Goal: Find specific page/section: Find specific page/section

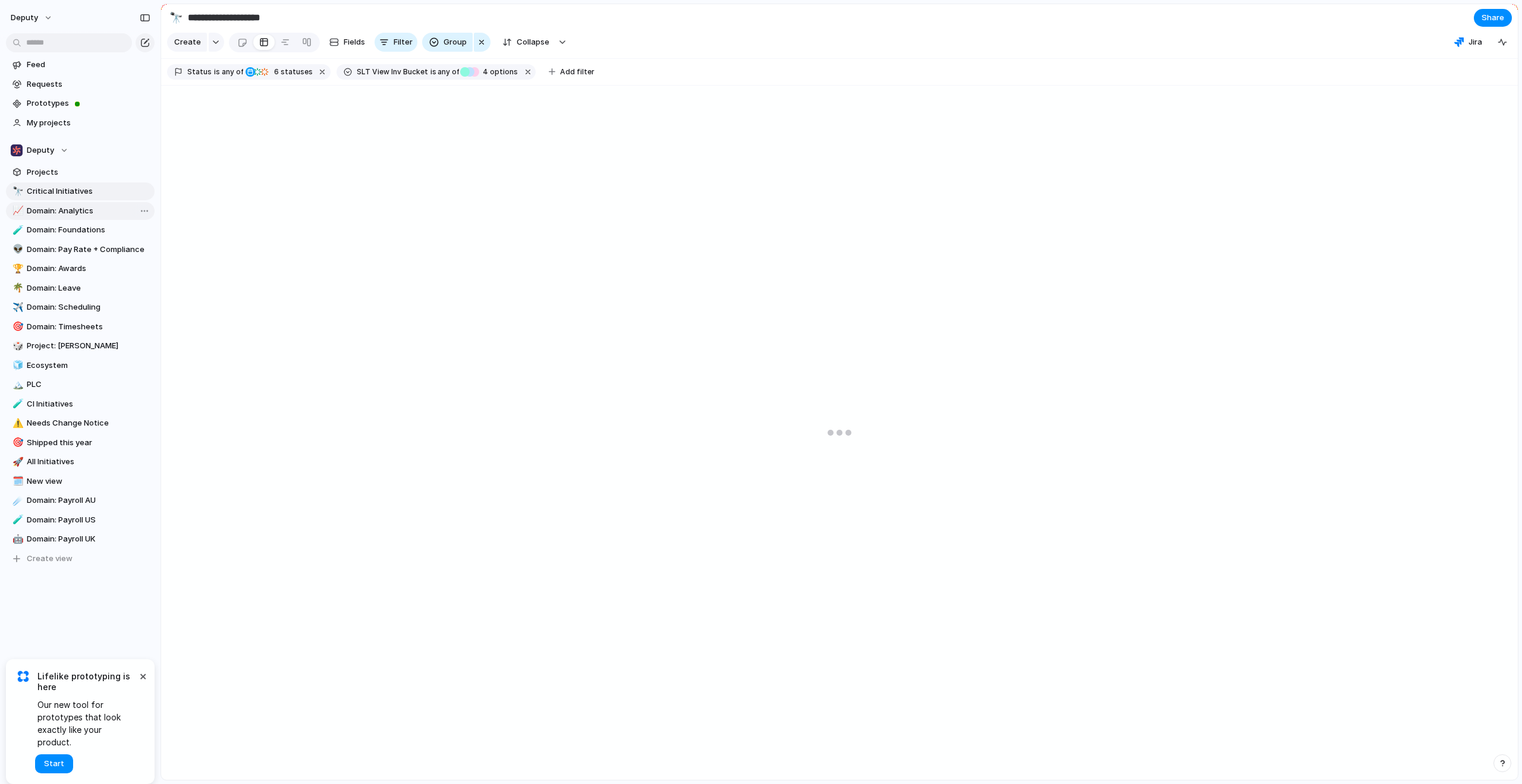
click at [65, 211] on span "Domain: Analytics" at bounding box center [89, 211] width 124 height 12
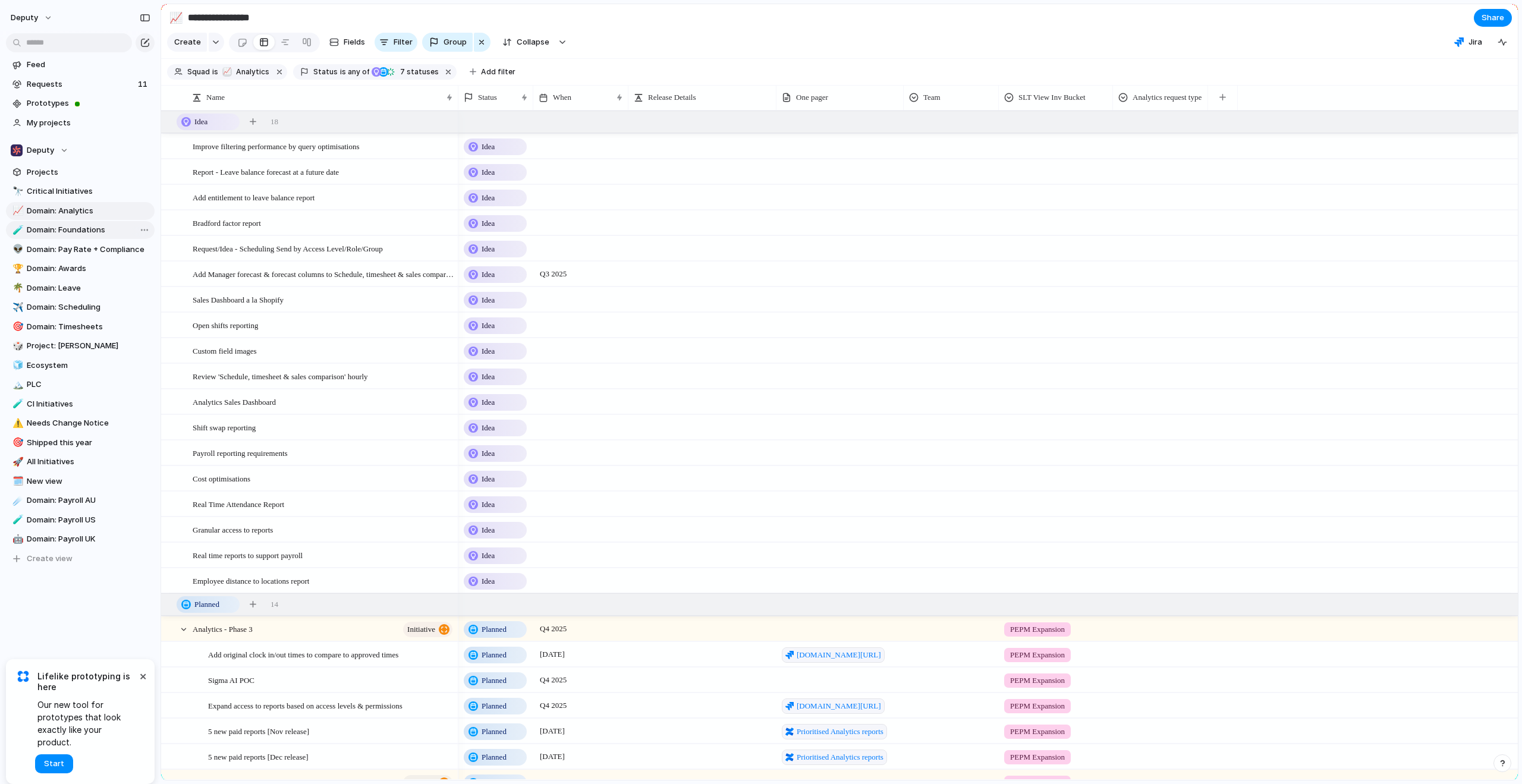
type input "**********"
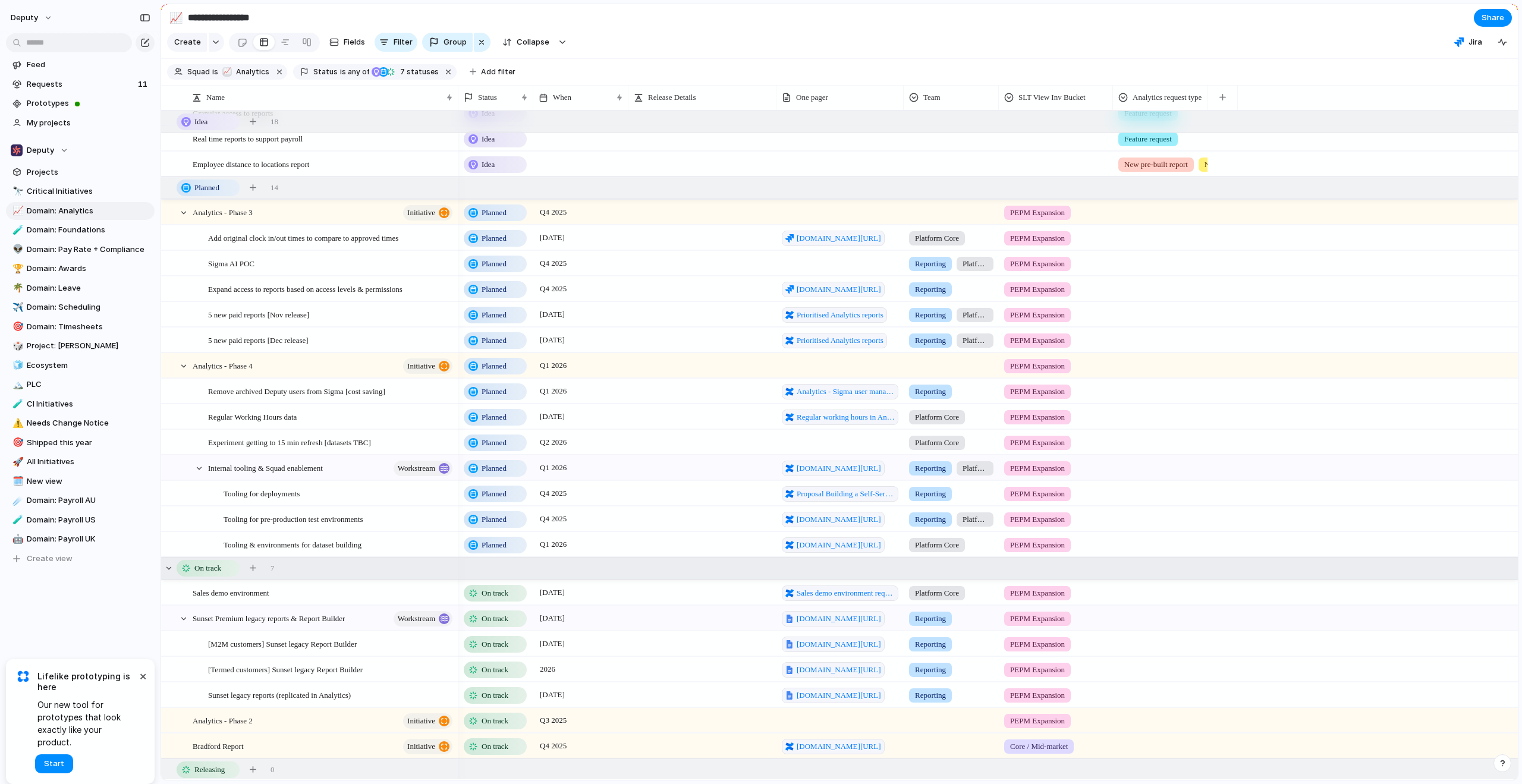
scroll to position [510, 0]
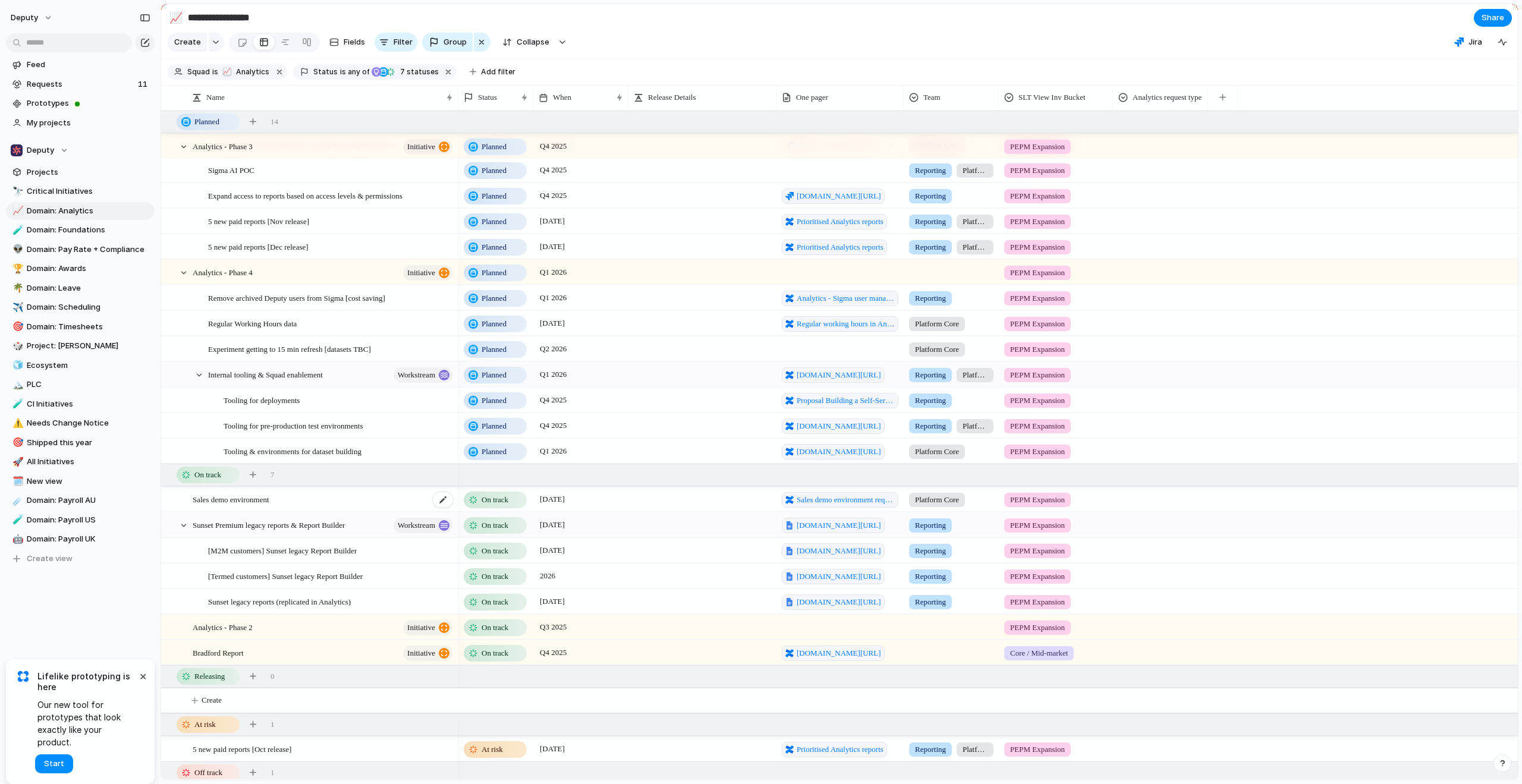
click at [296, 511] on div "Sales demo environment" at bounding box center [324, 499] width 262 height 24
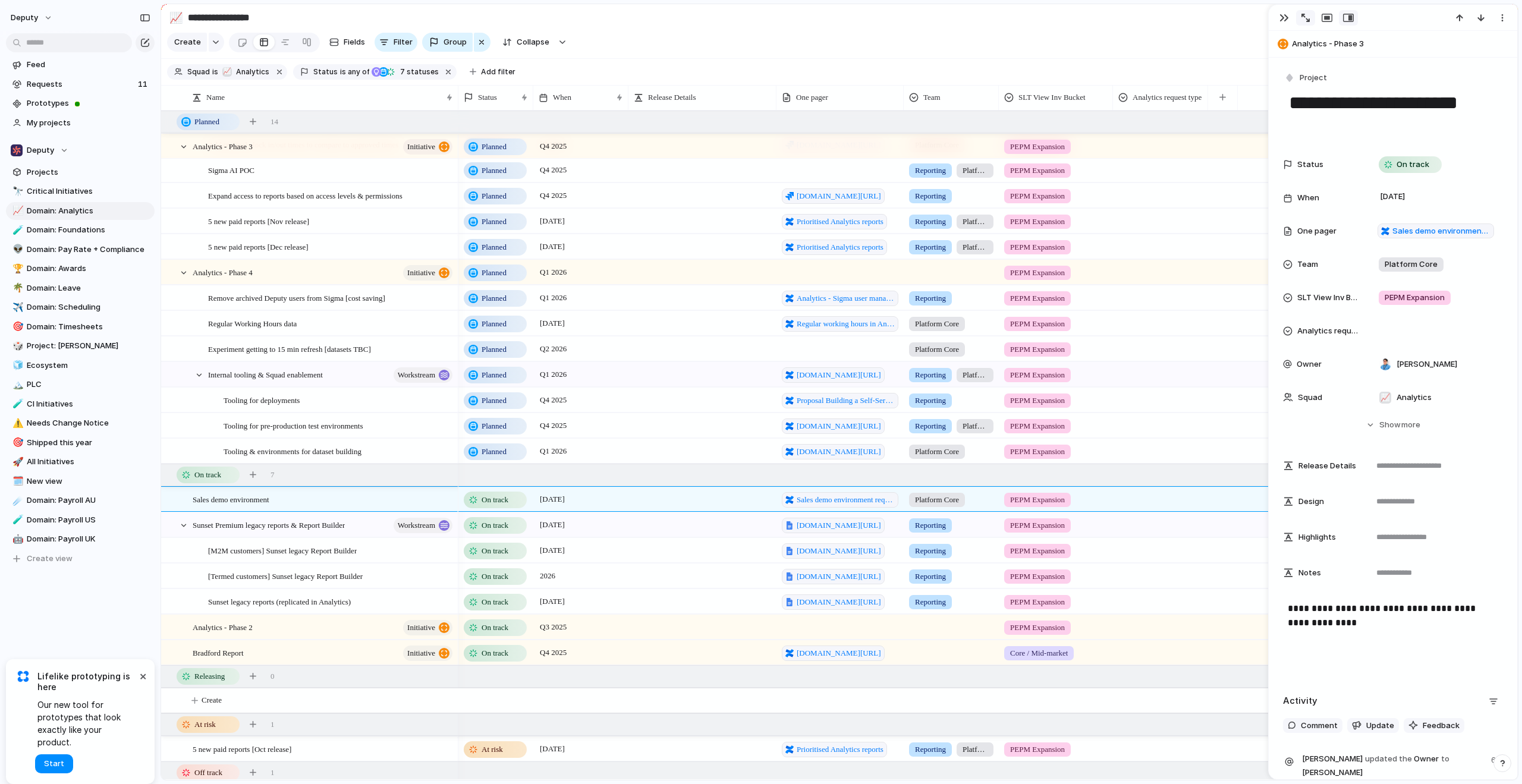
click at [1311, 16] on button "button" at bounding box center [1306, 18] width 19 height 15
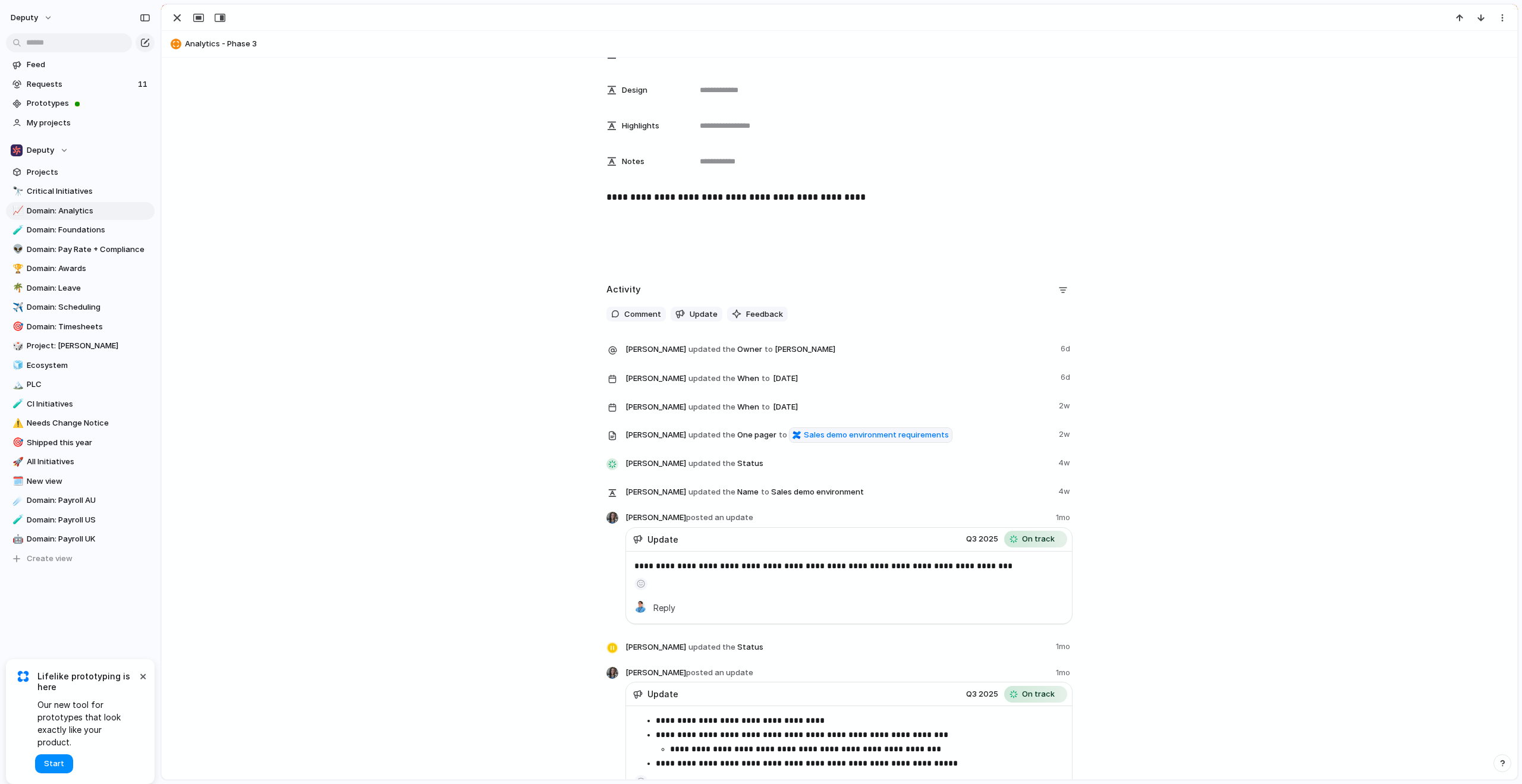
scroll to position [167, 0]
